Goal: Task Accomplishment & Management: Manage account settings

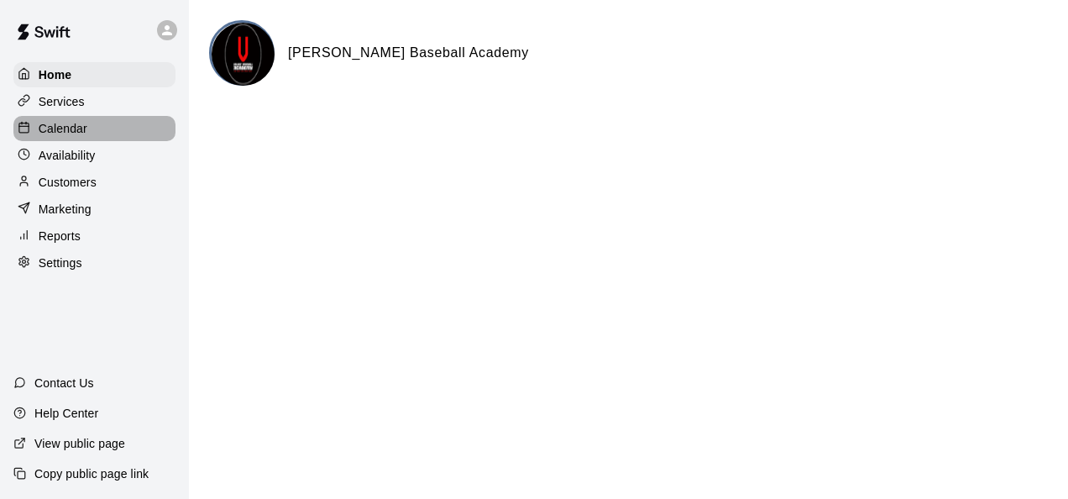
click at [86, 134] on p "Calendar" at bounding box center [63, 128] width 49 height 17
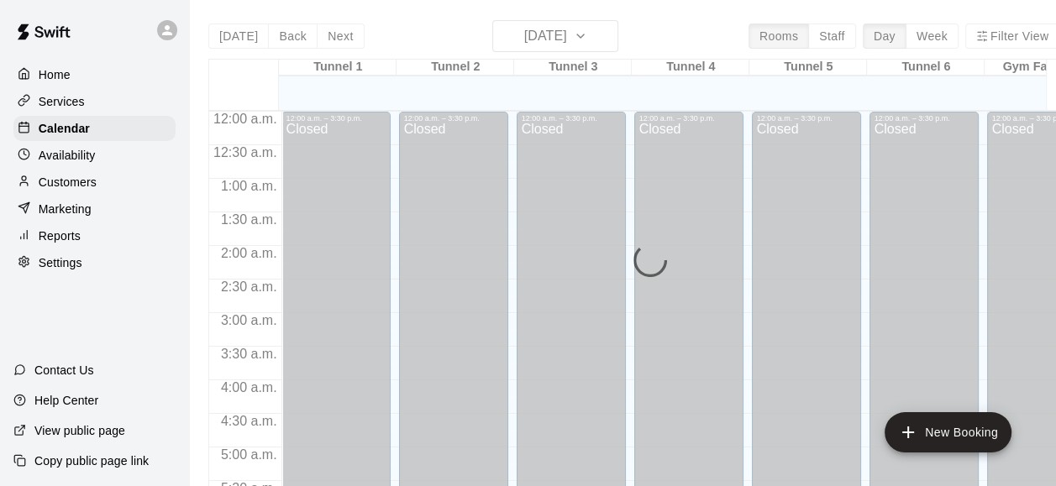
scroll to position [967, 0]
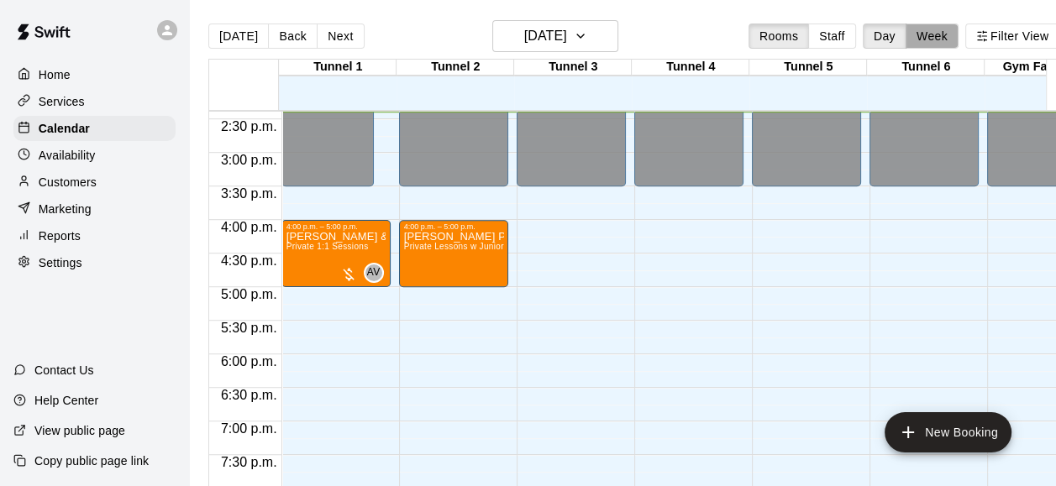
click at [952, 39] on button "Week" at bounding box center [931, 36] width 53 height 25
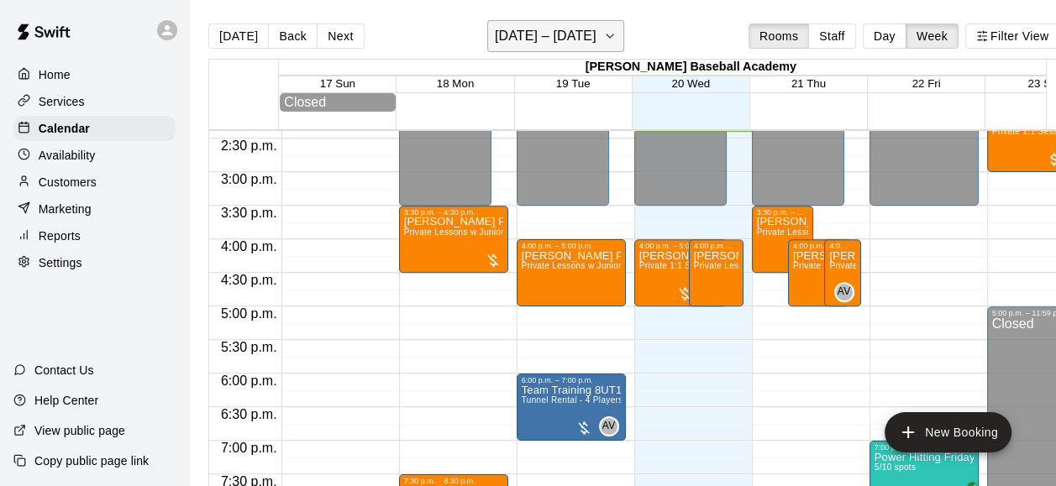
click at [556, 42] on h6 "[DATE] – [DATE]" at bounding box center [546, 36] width 102 height 24
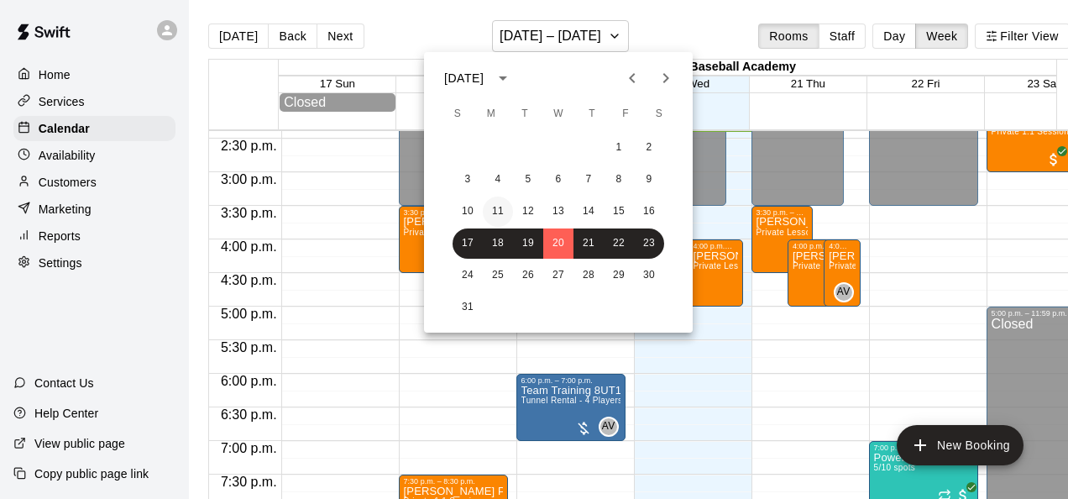
click at [496, 209] on button "11" at bounding box center [498, 212] width 30 height 30
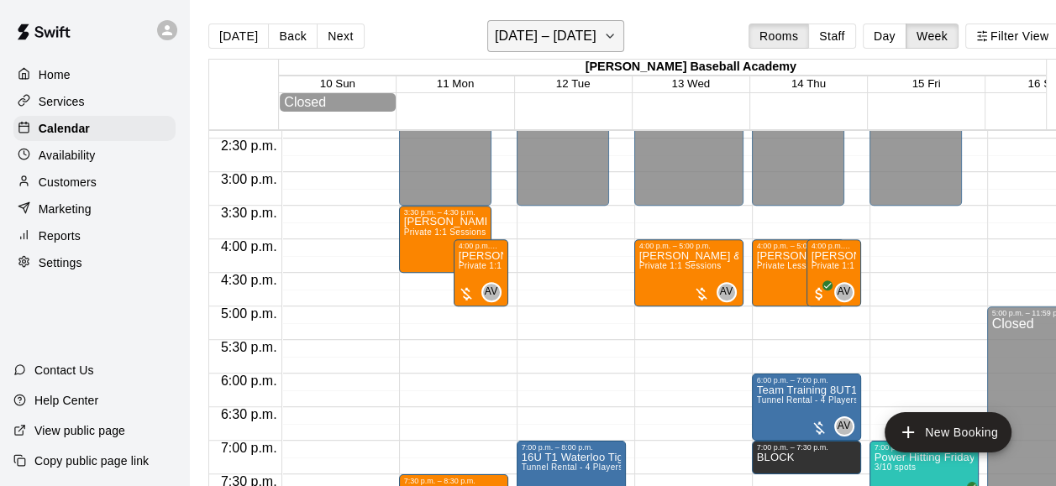
click at [598, 42] on button "[DATE] – [DATE]" at bounding box center [555, 36] width 137 height 32
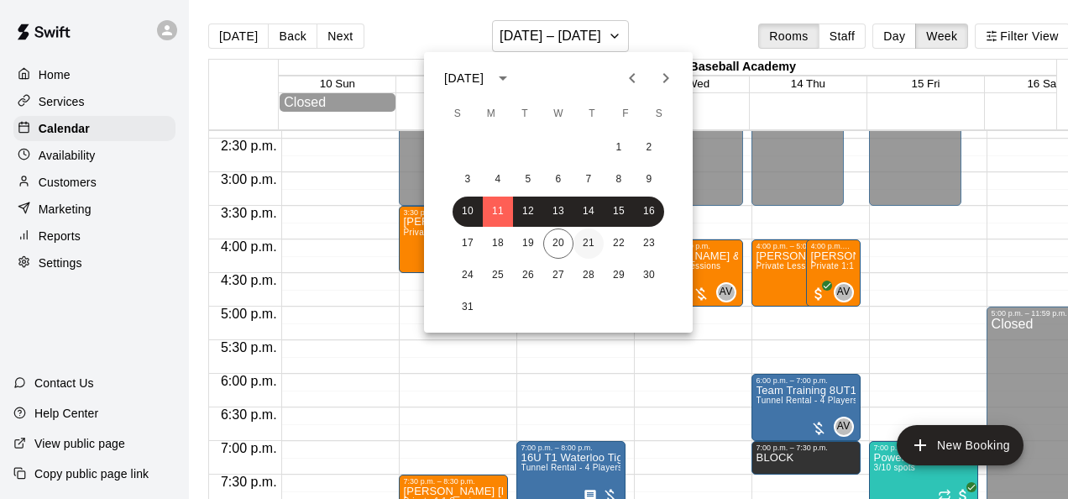
click at [585, 248] on button "21" at bounding box center [589, 243] width 30 height 30
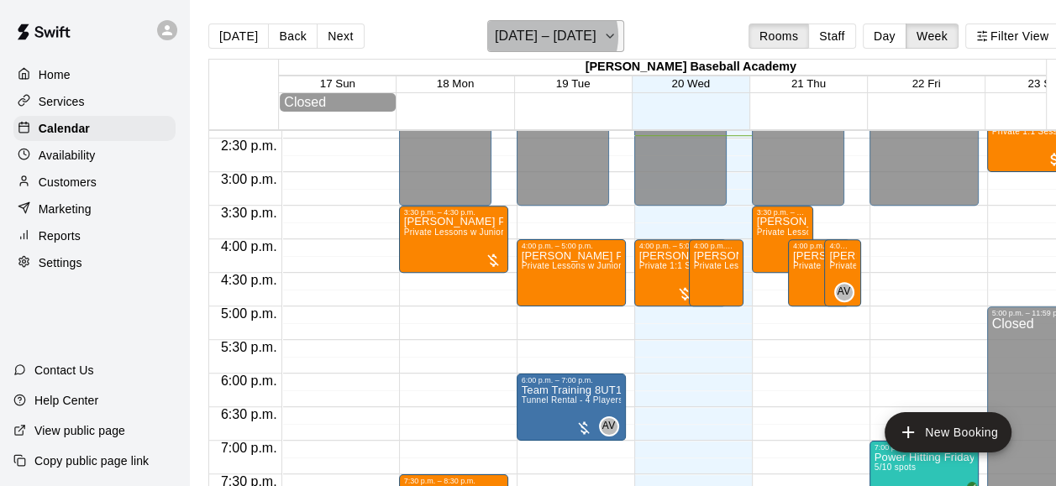
click at [559, 36] on h6 "[DATE] – [DATE]" at bounding box center [546, 36] width 102 height 24
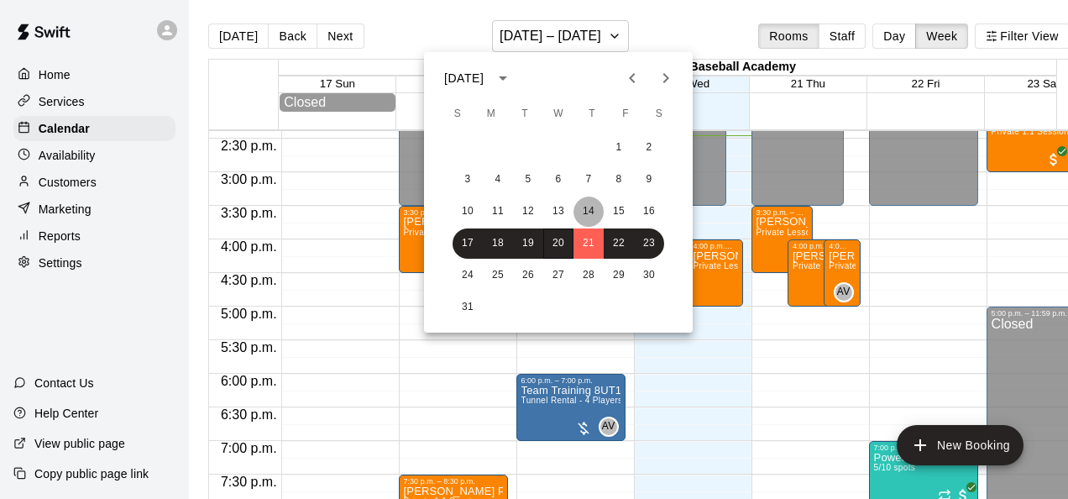
click at [579, 216] on button "14" at bounding box center [589, 212] width 30 height 30
